Goal: Navigation & Orientation: Find specific page/section

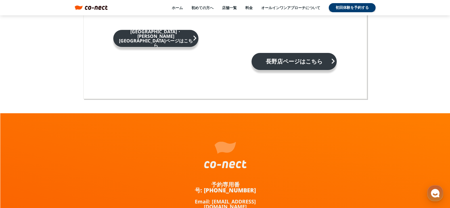
scroll to position [3664, 0]
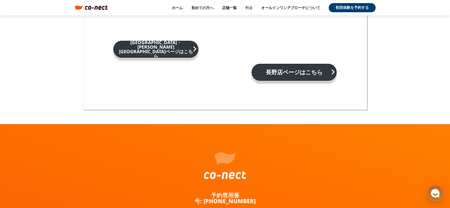
click at [247, 5] on link "料金" at bounding box center [248, 7] width 7 height 5
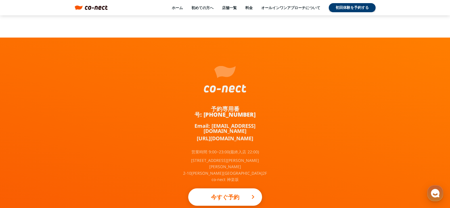
scroll to position [1277, 0]
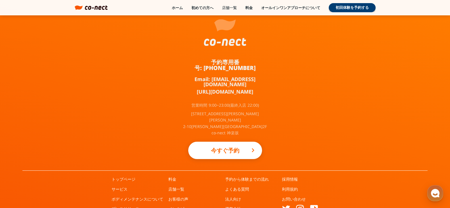
click at [232, 7] on link "店舗一覧" at bounding box center [229, 7] width 15 height 5
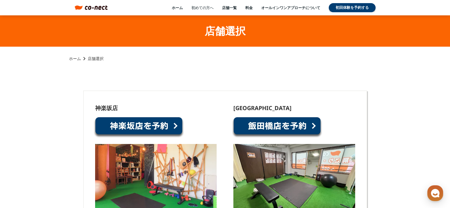
click at [197, 8] on link "初めての方へ" at bounding box center [202, 7] width 22 height 5
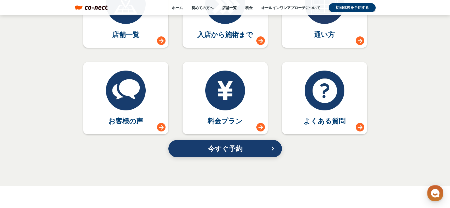
scroll to position [2553, 0]
